Goal: Task Accomplishment & Management: Manage account settings

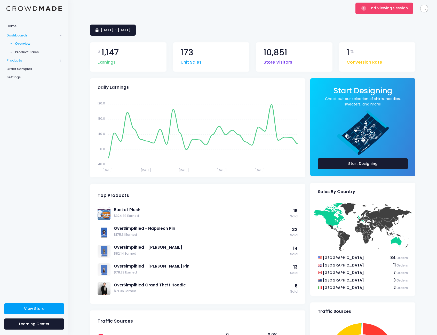
click at [26, 60] on span "Products" at bounding box center [31, 60] width 51 height 5
click at [27, 60] on span "Product Editor" at bounding box center [38, 60] width 47 height 5
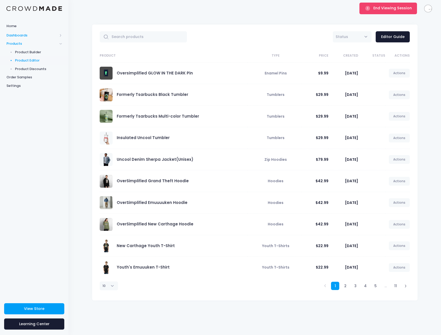
click at [34, 38] on span "Dashboards" at bounding box center [34, 35] width 68 height 9
click at [32, 51] on span "Product Sales" at bounding box center [38, 52] width 47 height 5
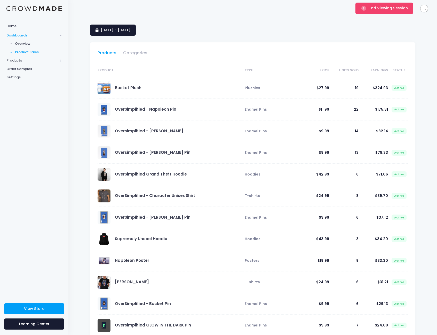
select select "25"
click at [131, 32] on span "[DATE] - [DATE]" at bounding box center [116, 29] width 30 height 5
click at [113, 97] on li "Custom" at bounding box center [112, 94] width 45 height 9
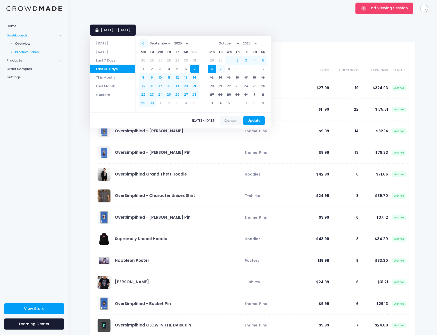
click at [148, 42] on th at bounding box center [143, 43] width 9 height 9
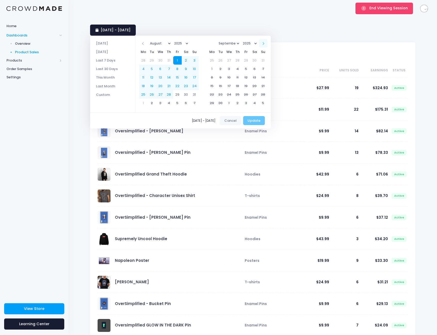
click at [264, 43] on span at bounding box center [263, 43] width 3 height 3
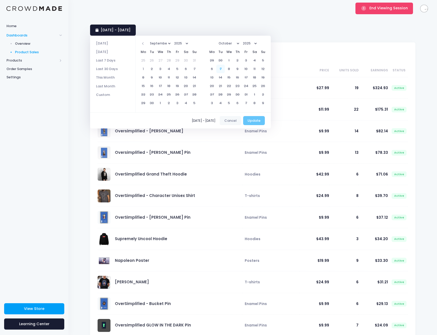
click at [260, 121] on div "09/07/2025 - 10/06/2025 Cancel Update" at bounding box center [180, 120] width 181 height 16
click at [155, 119] on div "[DATE] - [DATE] Cancel Update" at bounding box center [180, 120] width 181 height 16
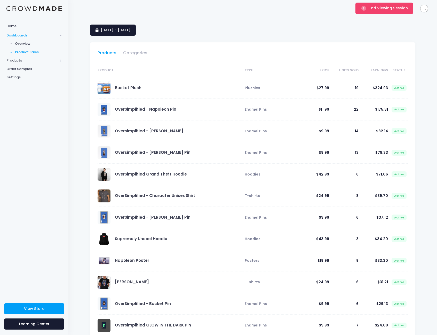
click at [206, 21] on div "7 September 2025 - 6 October 2025 Products Categories Product Type Price Units …" at bounding box center [252, 331] width 369 height 629
click at [124, 280] on link "Napoleon Shirt" at bounding box center [132, 281] width 34 height 5
click at [371, 14] on div "End Viewing Session" at bounding box center [384, 8] width 61 height 17
click at [371, 13] on button "End Viewing Session" at bounding box center [385, 8] width 58 height 11
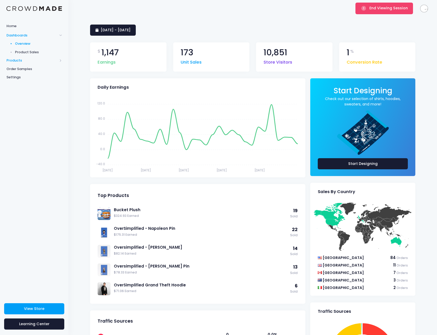
click at [24, 61] on span "Products" at bounding box center [31, 60] width 51 height 5
click at [30, 36] on span "Dashboards" at bounding box center [31, 35] width 51 height 5
click at [29, 50] on span "Product Sales" at bounding box center [38, 52] width 47 height 5
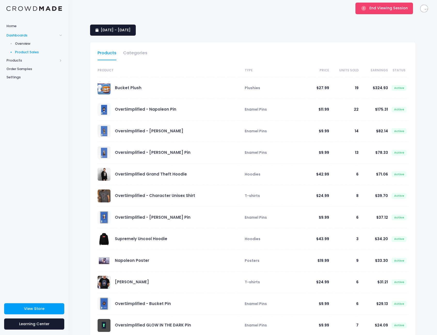
select select "25"
click at [123, 32] on span "[DATE] - [DATE]" at bounding box center [116, 29] width 30 height 5
click at [44, 170] on div "Home Dashboards Overview Product Sales Products Product Builder Product Editor …" at bounding box center [34, 157] width 68 height 273
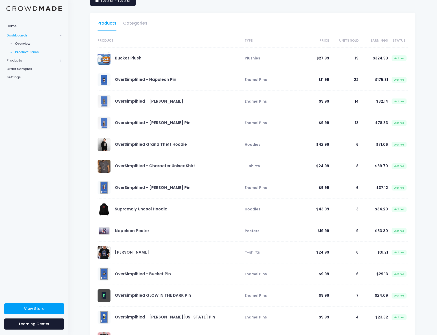
click at [105, 232] on span at bounding box center [104, 230] width 13 height 13
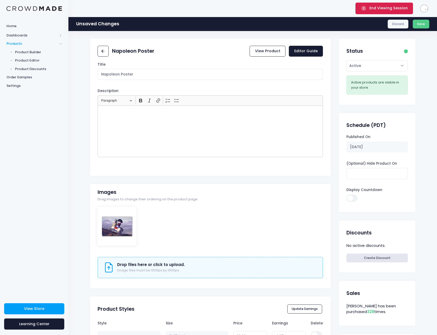
click at [390, 6] on span "End Viewing Session" at bounding box center [388, 7] width 38 height 5
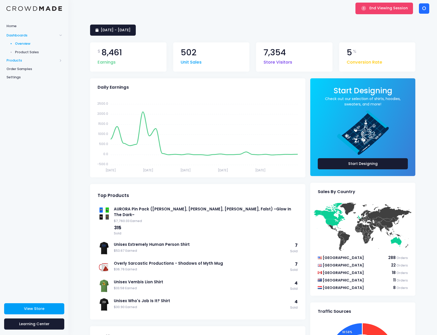
click at [23, 62] on span "Products" at bounding box center [31, 60] width 51 height 5
click at [21, 35] on span "Dashboards" at bounding box center [31, 35] width 51 height 5
click at [26, 50] on span "Product Sales" at bounding box center [38, 52] width 47 height 5
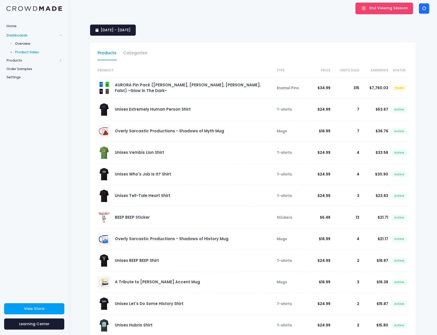
select select "25"
click at [117, 28] on span "[DATE] - [DATE]" at bounding box center [116, 29] width 30 height 5
click at [105, 93] on li "Custom" at bounding box center [112, 94] width 45 height 9
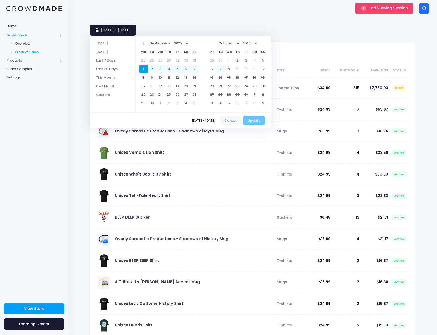
click at [258, 121] on div "[DATE] - [DATE] Cancel Update" at bounding box center [180, 120] width 181 height 16
drag, startPoint x: 258, startPoint y: 120, endPoint x: 244, endPoint y: 81, distance: 41.5
click at [258, 120] on div "[DATE] - [DATE] Cancel Update" at bounding box center [180, 120] width 181 height 16
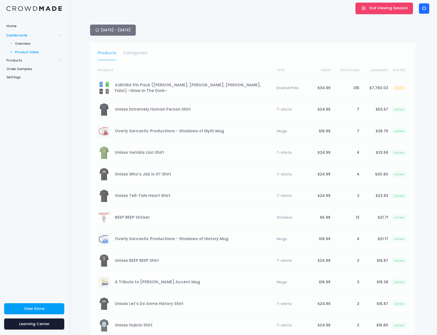
click at [202, 29] on div "7 September 2025 - 6 October 2025" at bounding box center [252, 30] width 325 height 11
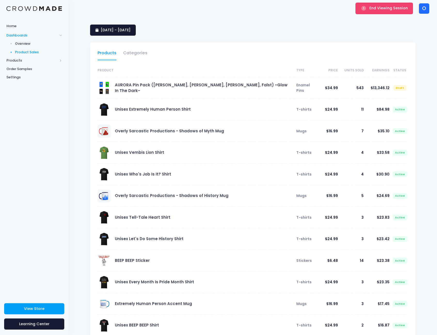
select select "25"
click at [184, 131] on link "Overly Sarcastic Productions - Shadows of Myth Mug" at bounding box center [169, 130] width 109 height 5
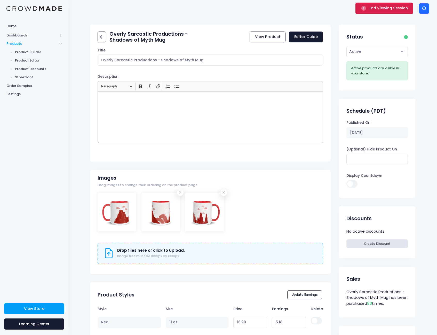
click at [404, 7] on span "End Viewing Session" at bounding box center [388, 7] width 38 height 5
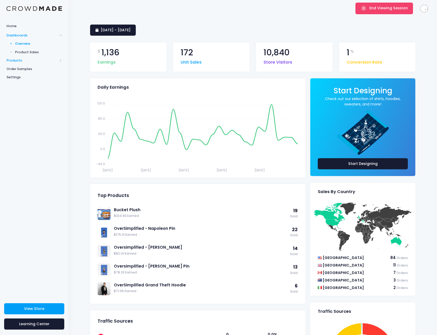
click at [21, 60] on span "Products" at bounding box center [31, 60] width 51 height 5
click at [29, 35] on span "Dashboards" at bounding box center [31, 35] width 51 height 5
click at [25, 52] on span "Product Sales" at bounding box center [38, 52] width 47 height 5
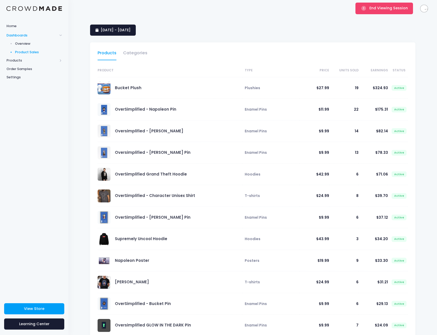
select select "25"
click at [135, 52] on link "Categories" at bounding box center [135, 54] width 24 height 12
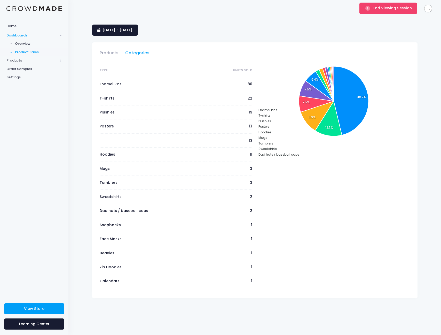
click at [106, 59] on link "Products" at bounding box center [109, 54] width 19 height 12
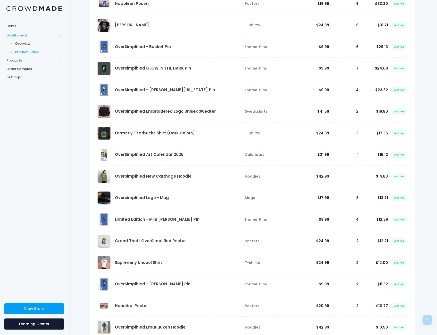
scroll to position [272, 0]
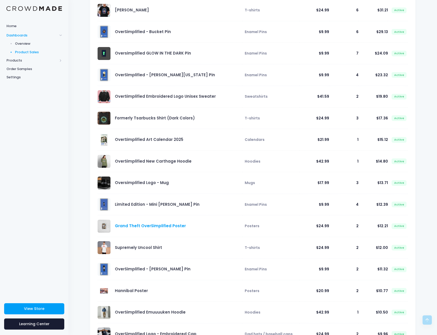
click at [134, 224] on link "Grand Theft OverSimplified Poster" at bounding box center [150, 225] width 71 height 5
click at [128, 291] on link "Hannibal Poster" at bounding box center [131, 290] width 33 height 5
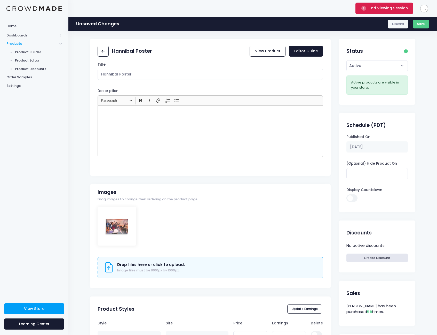
click at [388, 10] on span "End Viewing Session" at bounding box center [388, 7] width 38 height 5
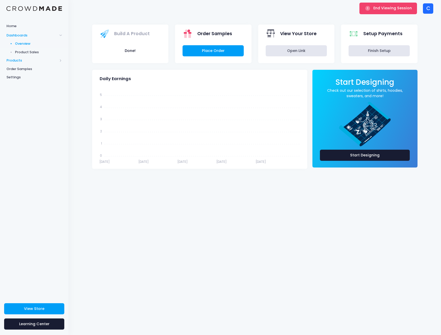
click at [19, 61] on span "Products" at bounding box center [31, 60] width 51 height 5
click at [27, 58] on span "Product Editor" at bounding box center [38, 60] width 47 height 5
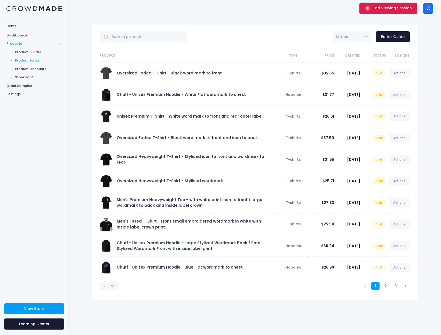
click at [392, 5] on button "End Viewing Session" at bounding box center [388, 8] width 58 height 11
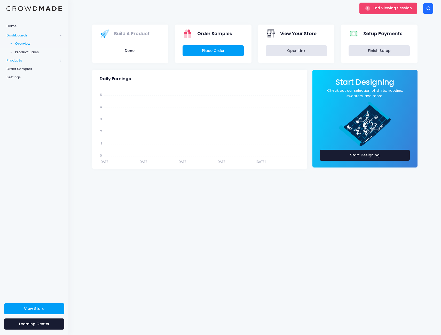
click at [20, 61] on span "Products" at bounding box center [31, 60] width 51 height 5
click at [28, 61] on span "Product Editor" at bounding box center [38, 60] width 47 height 5
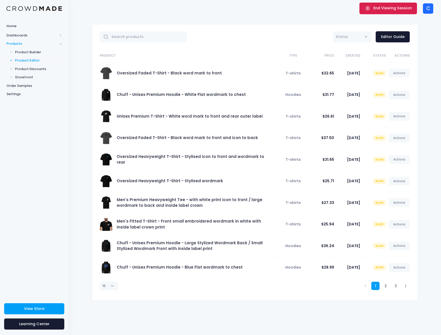
click at [373, 9] on button "End Viewing Session" at bounding box center [388, 8] width 58 height 11
